Goal: Transaction & Acquisition: Book appointment/travel/reservation

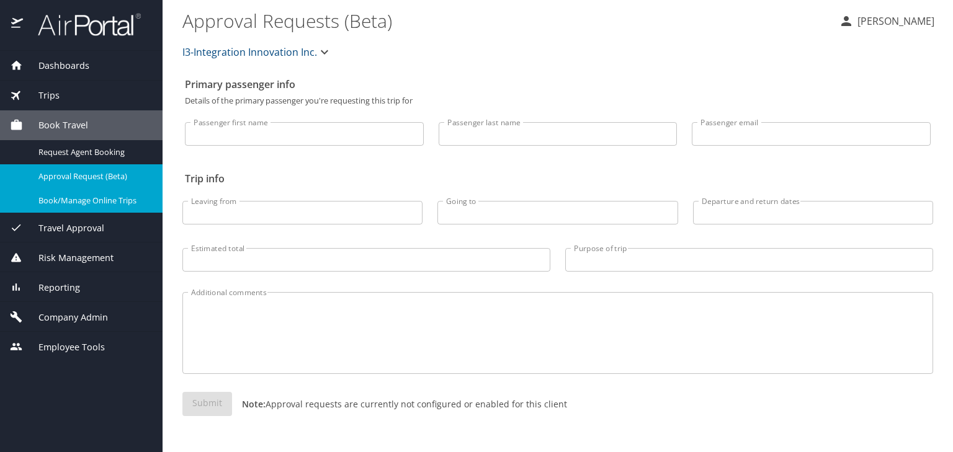
click at [109, 204] on span "Book/Manage Online Trips" at bounding box center [92, 201] width 109 height 12
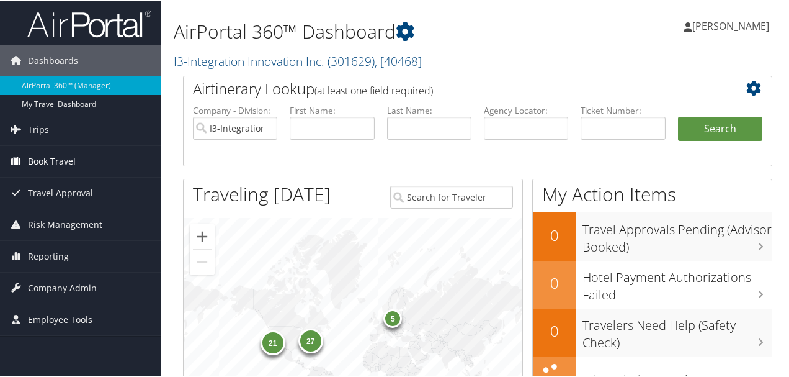
click at [56, 158] on span "Book Travel" at bounding box center [52, 160] width 48 height 31
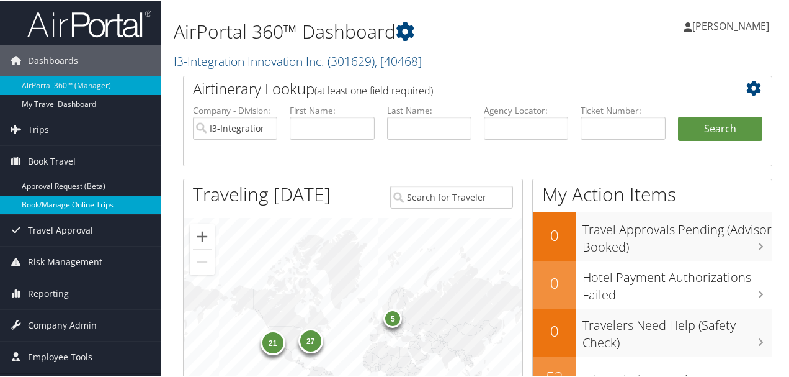
click at [66, 200] on link "Book/Manage Online Trips" at bounding box center [80, 203] width 161 height 19
